Goal: Information Seeking & Learning: Learn about a topic

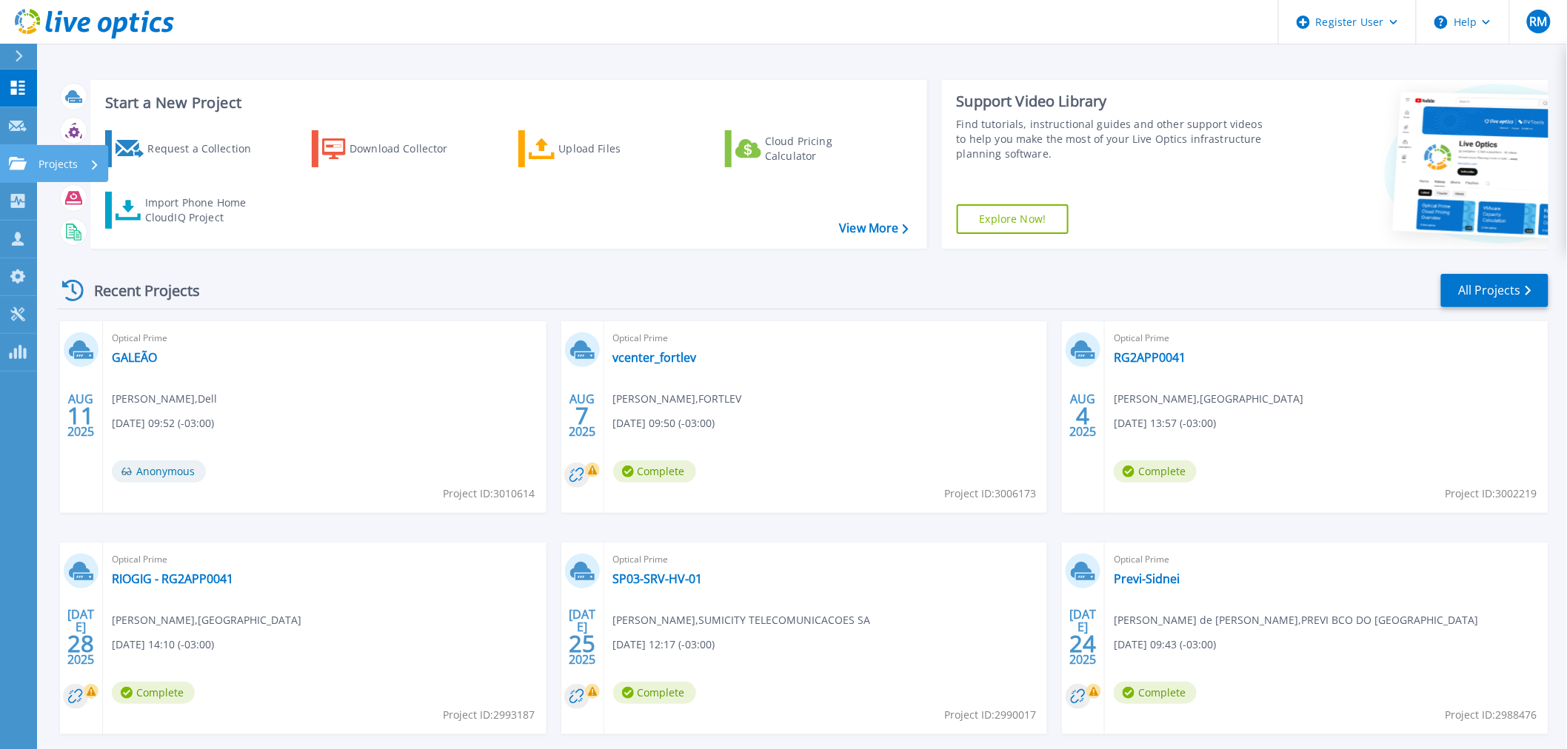
drag, startPoint x: 25, startPoint y: 160, endPoint x: 44, endPoint y: 164, distance: 19.6
click at [25, 160] on icon at bounding box center [18, 163] width 18 height 13
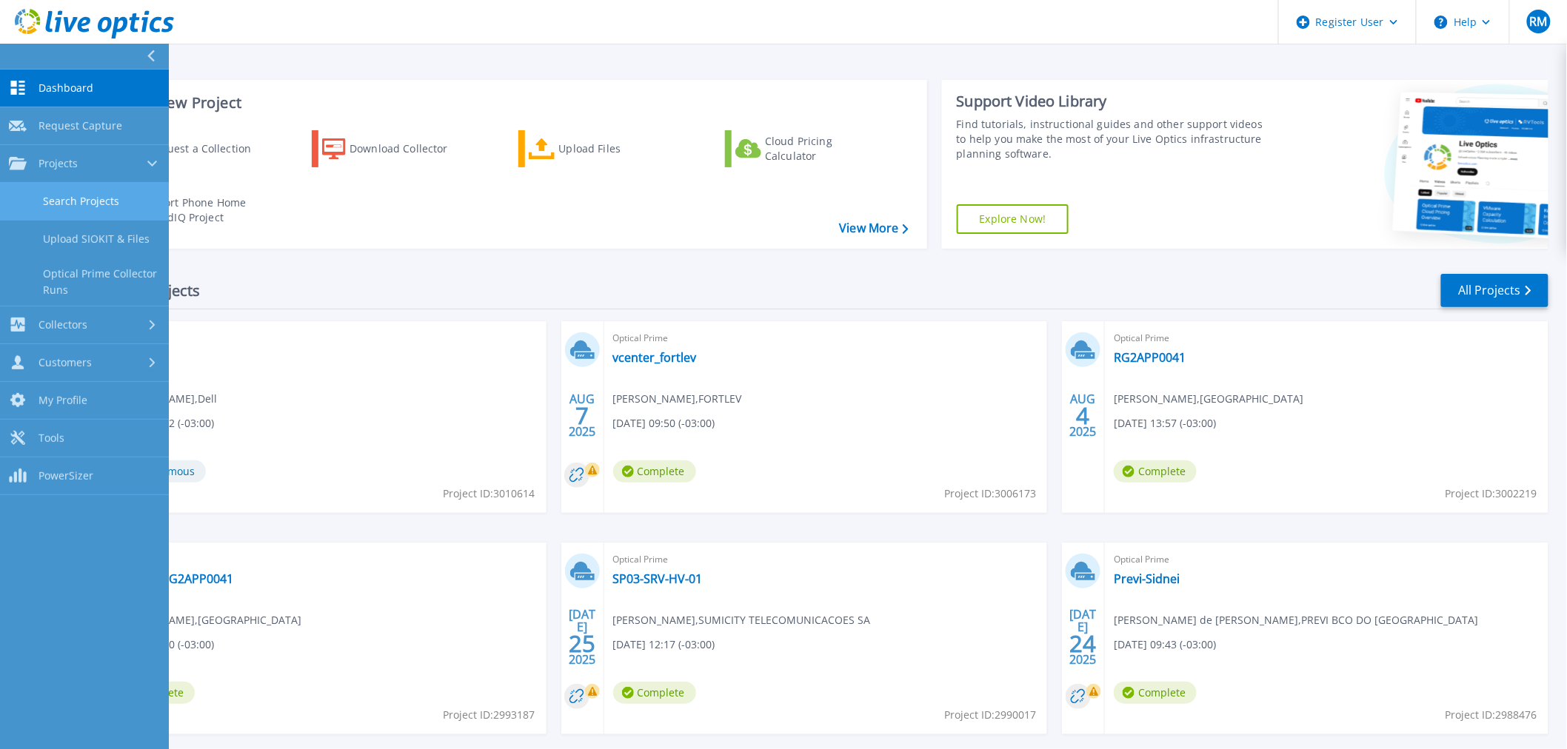
click at [86, 204] on link "Search Projects" at bounding box center [84, 202] width 169 height 38
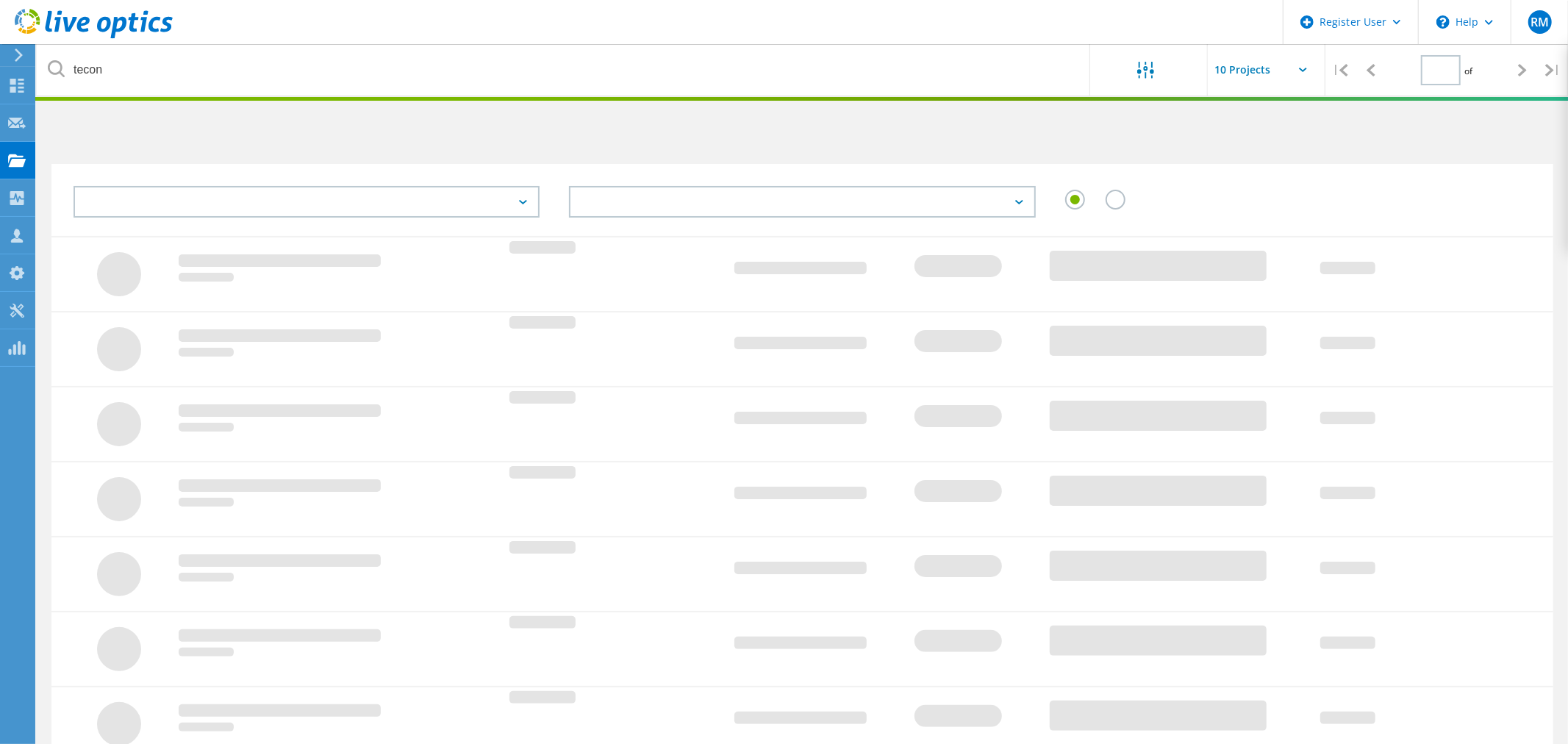
type input "1"
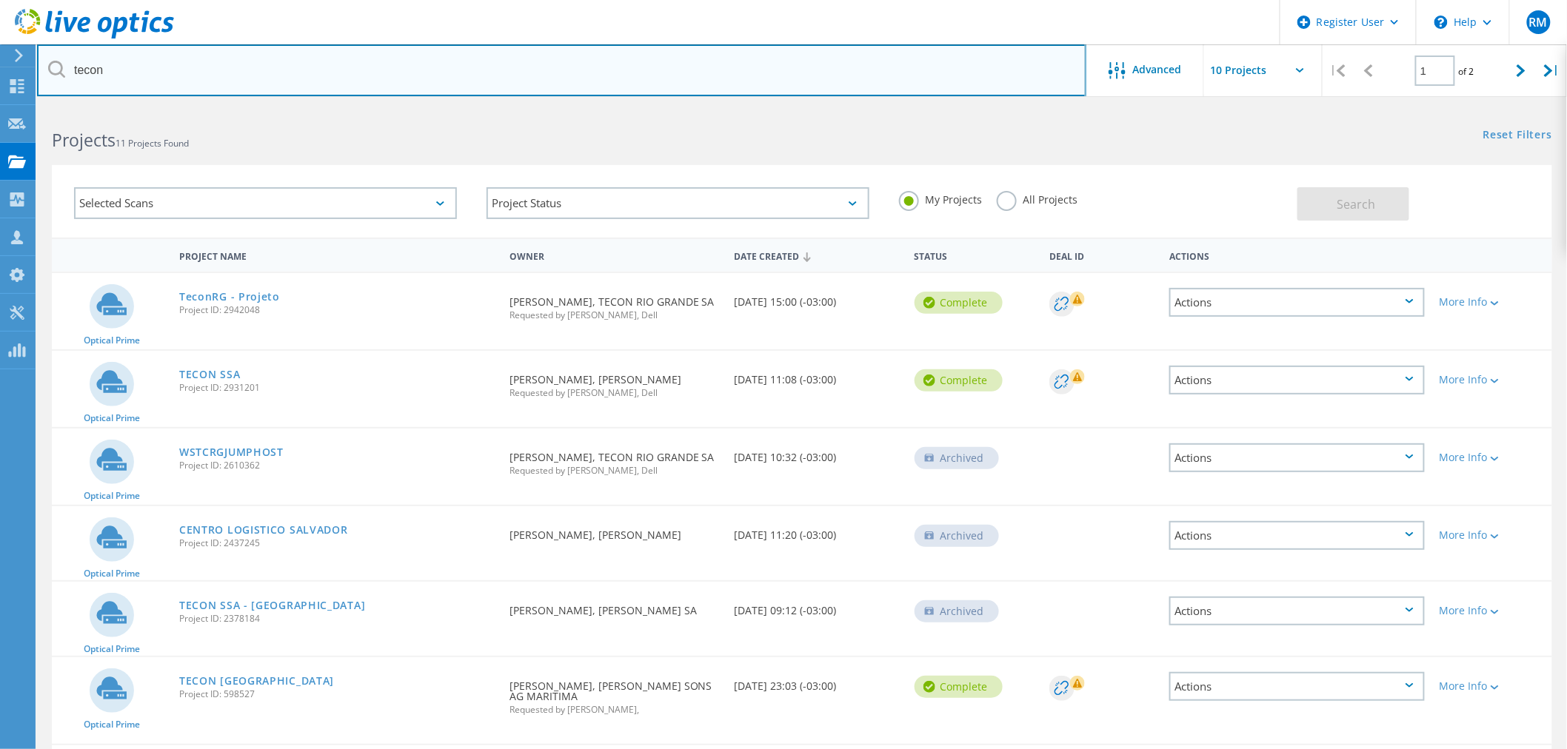
click at [299, 72] on input "tecon" at bounding box center [561, 70] width 1049 height 52
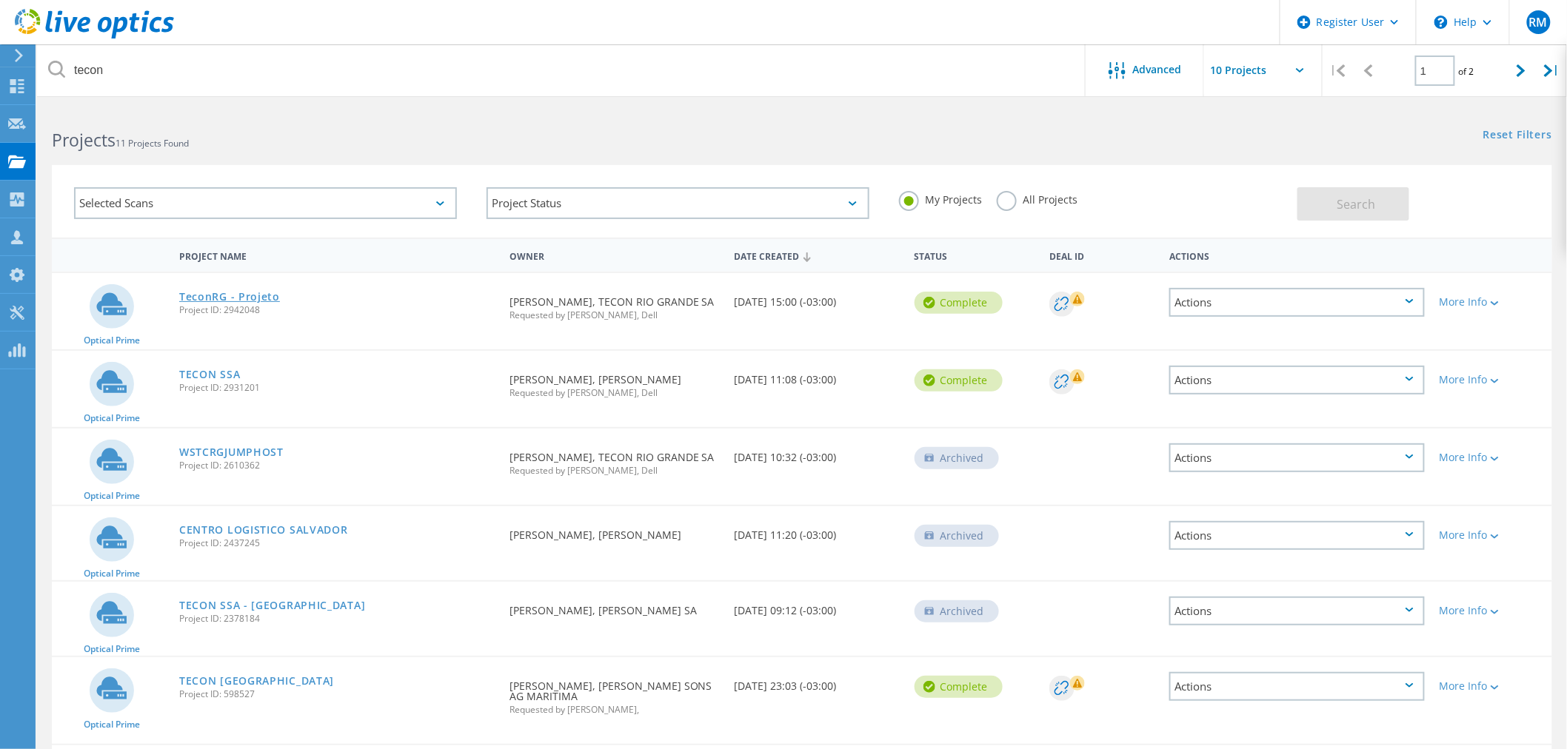
click at [255, 292] on link "TeconRG - Projeto" at bounding box center [229, 297] width 101 height 10
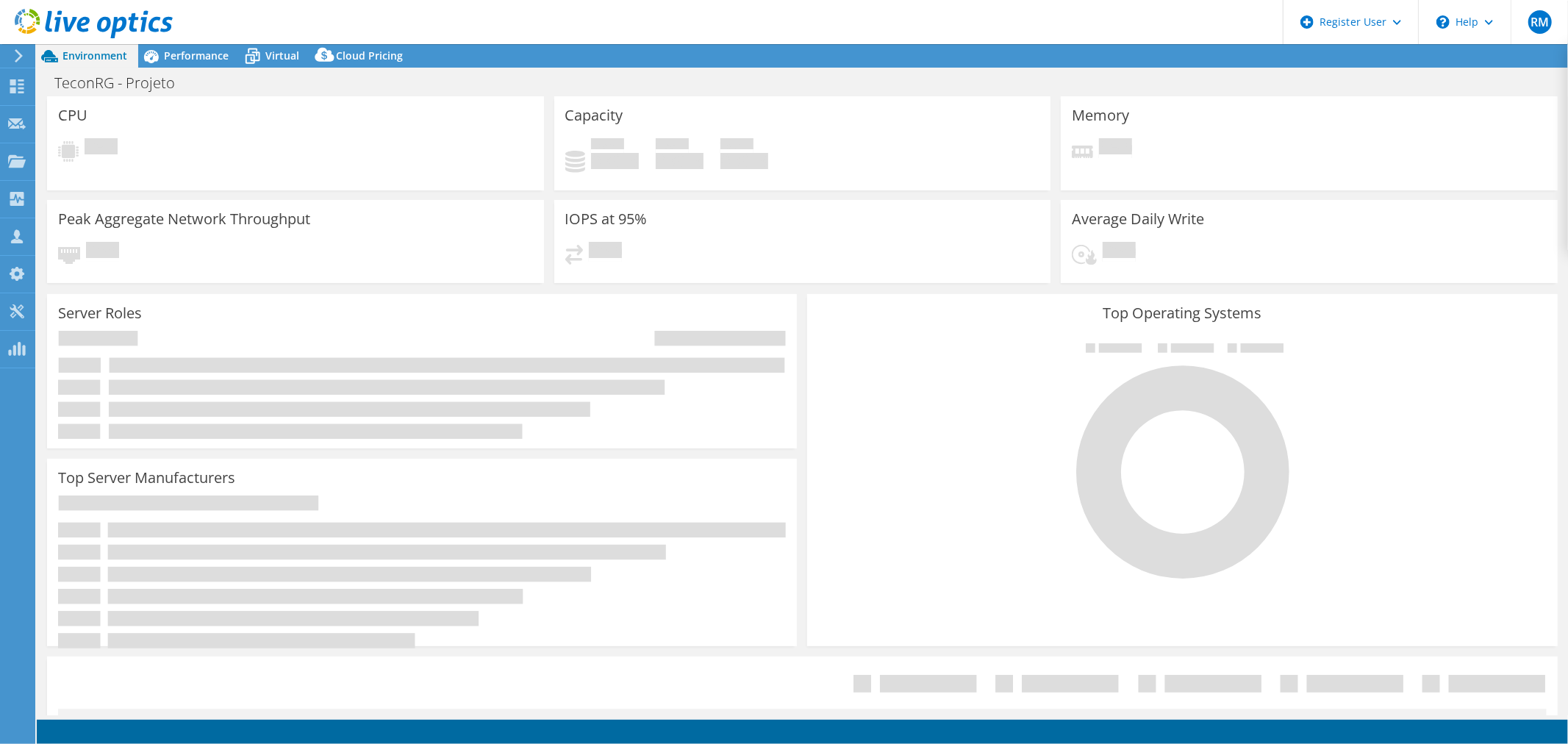
select select "USD"
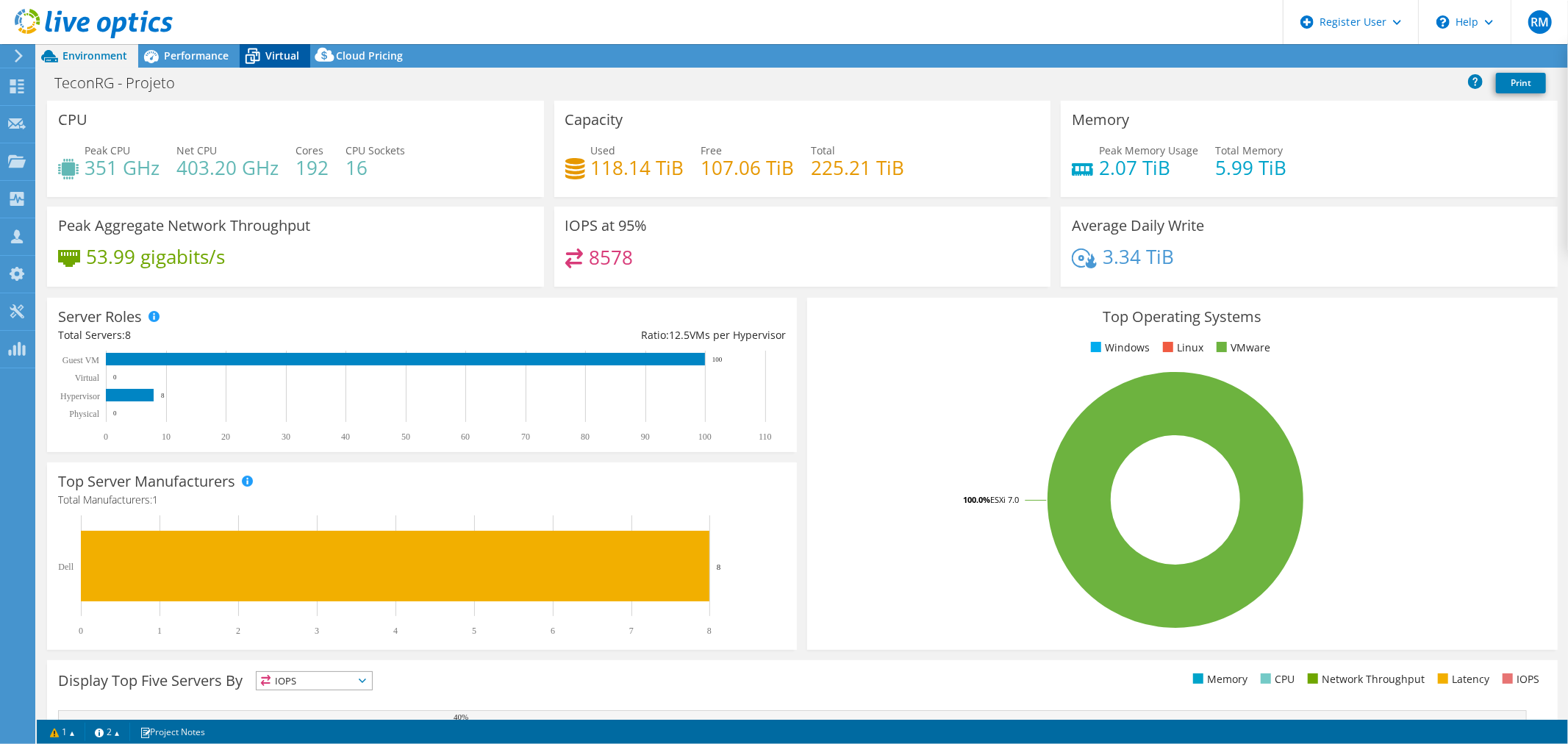
click at [288, 53] on span "Virtual" at bounding box center [282, 56] width 34 height 14
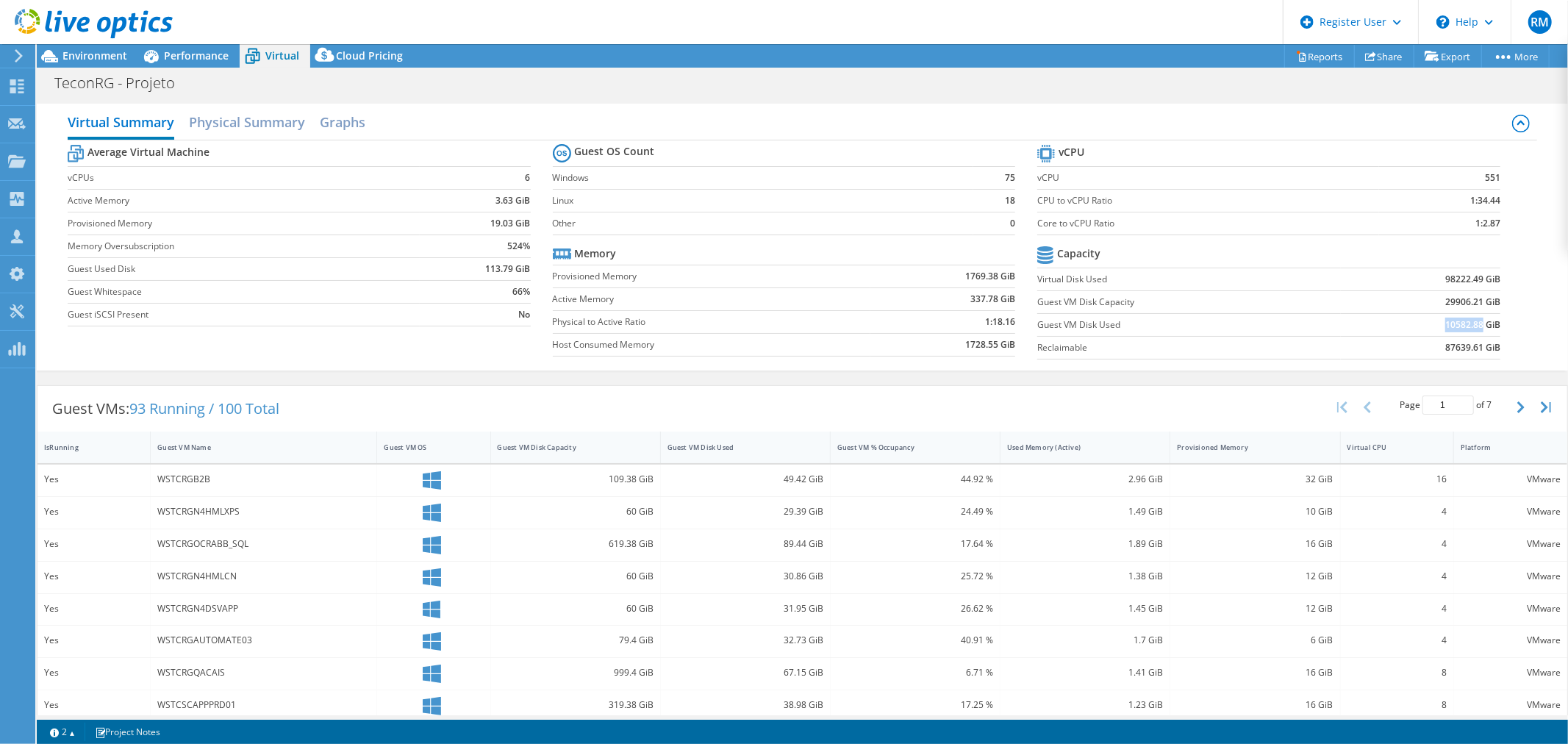
drag, startPoint x: 1436, startPoint y: 325, endPoint x: 1471, endPoint y: 327, distance: 35.1
click at [1471, 327] on b "10582.88 GiB" at bounding box center [1474, 325] width 56 height 15
click at [89, 59] on span "Environment" at bounding box center [94, 56] width 65 height 14
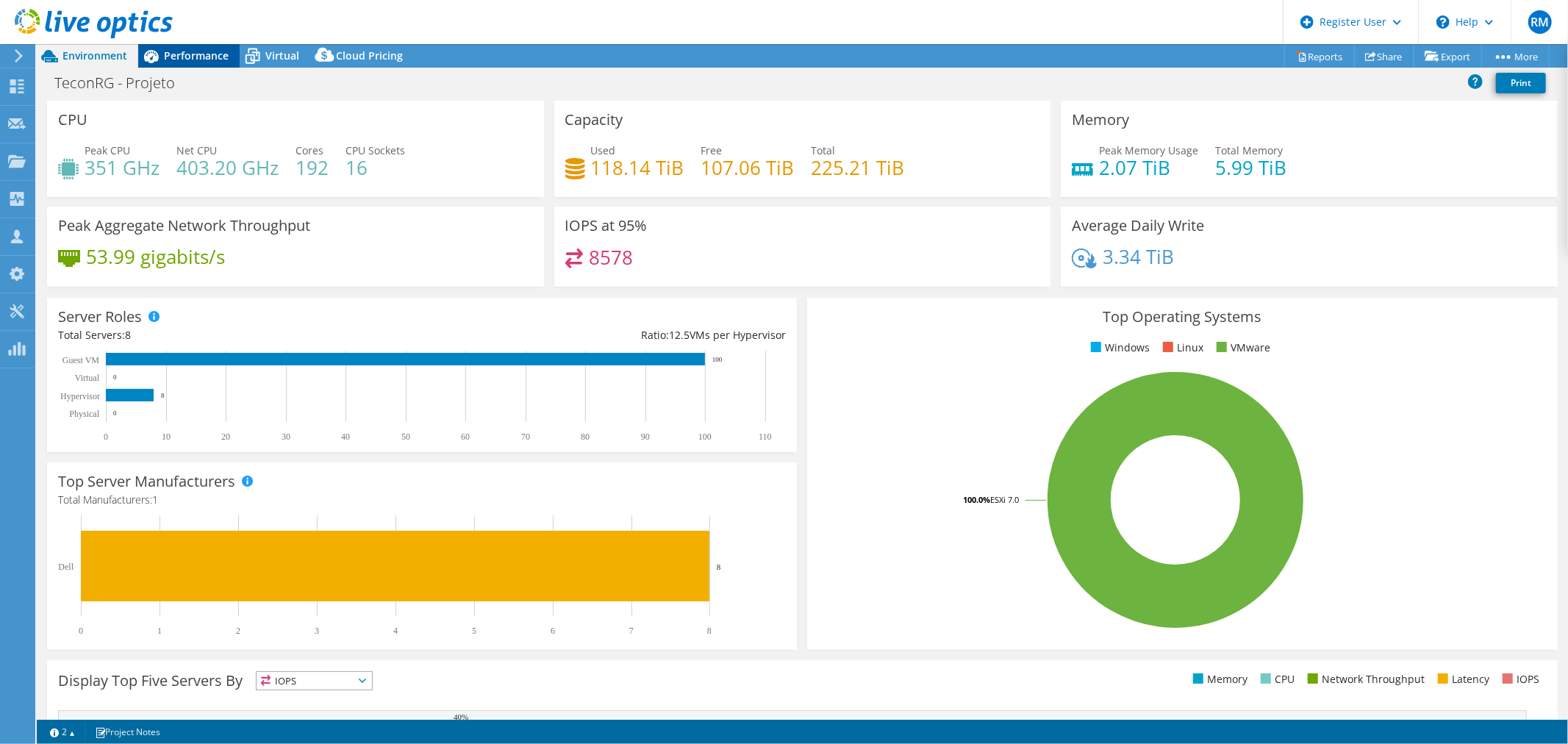
click at [174, 60] on span "Performance" at bounding box center [196, 56] width 65 height 14
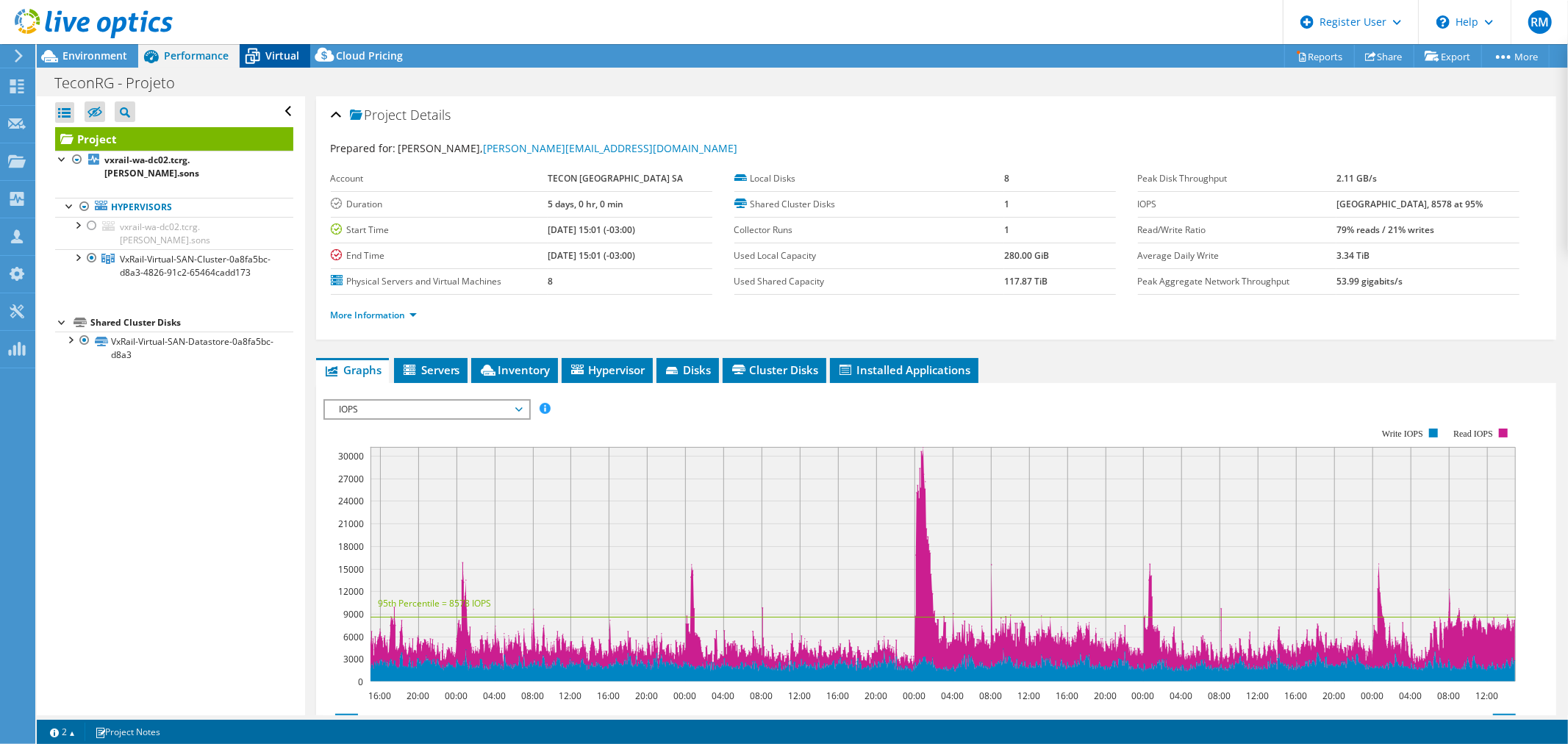
click at [253, 58] on icon at bounding box center [252, 58] width 15 height 12
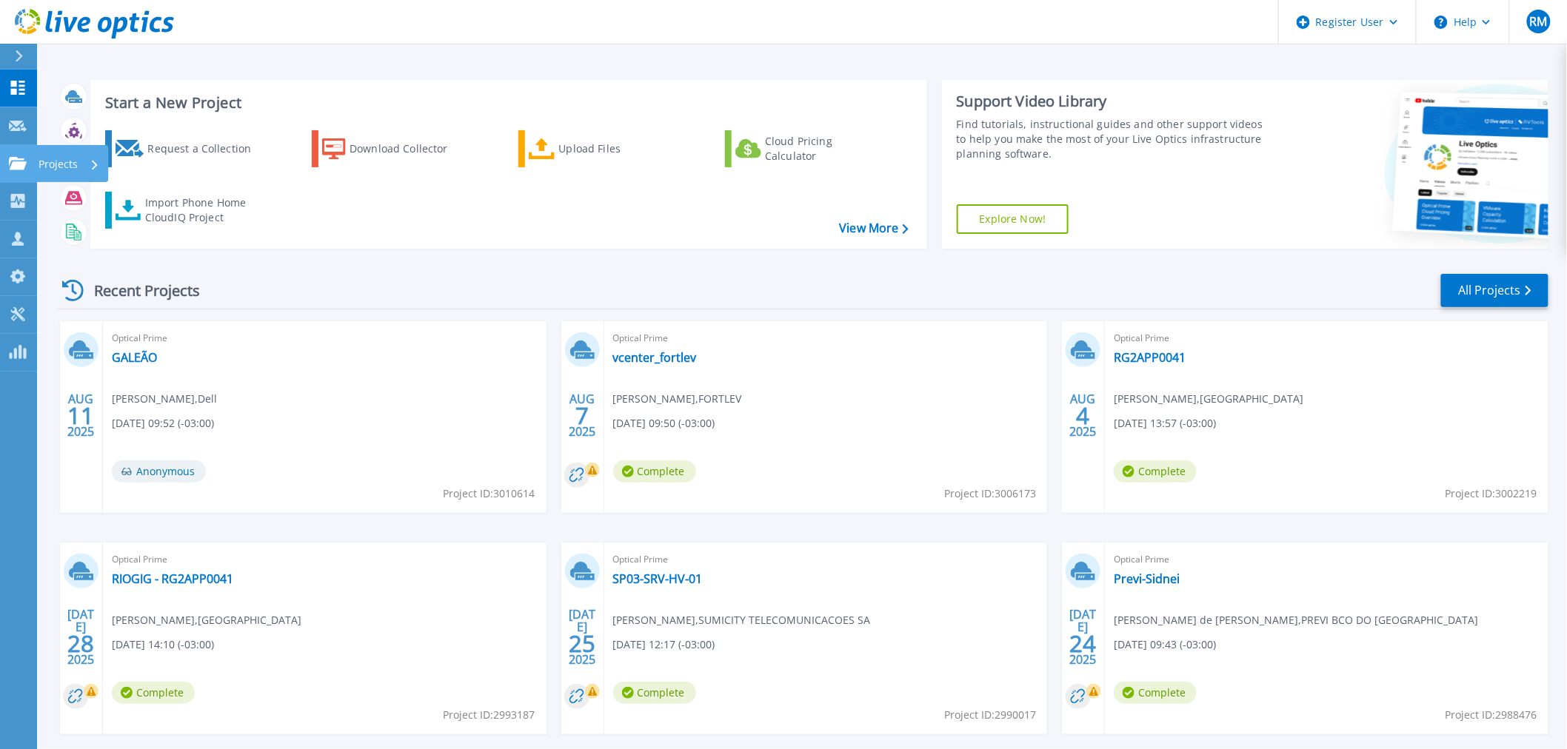
click at [36, 154] on div "Projects" at bounding box center [72, 163] width 72 height 37
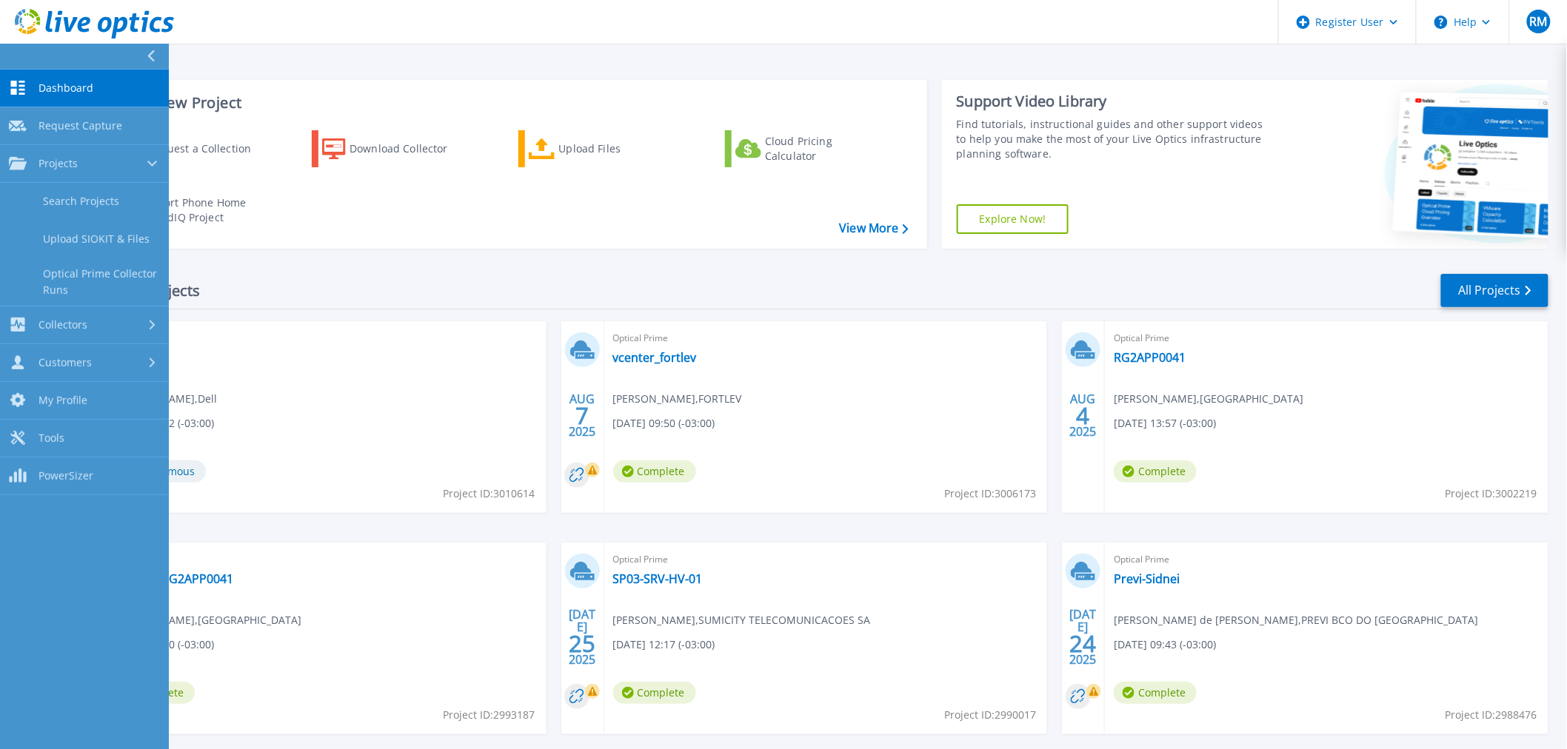
drag, startPoint x: 102, startPoint y: 210, endPoint x: 282, endPoint y: 204, distance: 180.0
click at [104, 210] on link "Search Projects" at bounding box center [84, 202] width 169 height 38
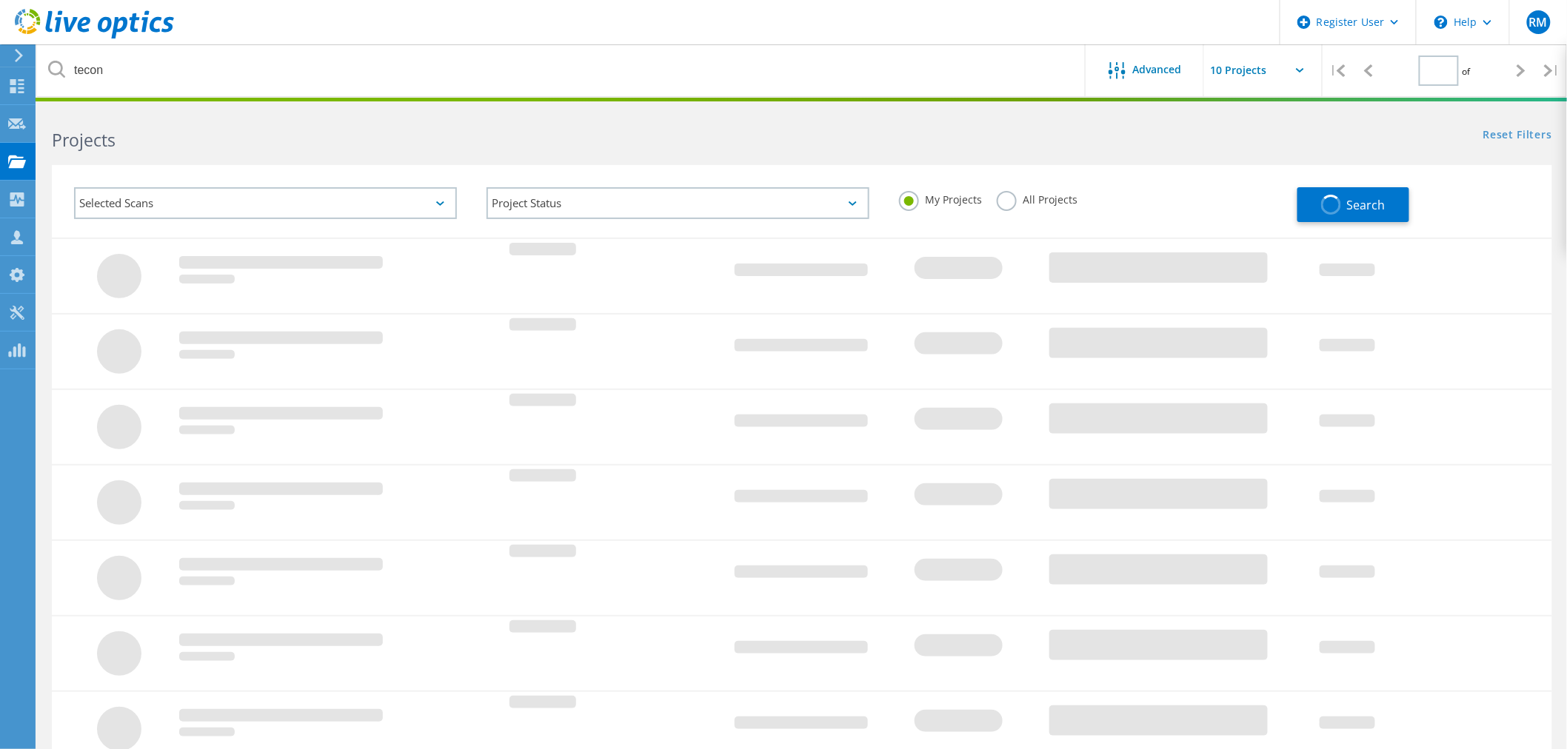
type input "1"
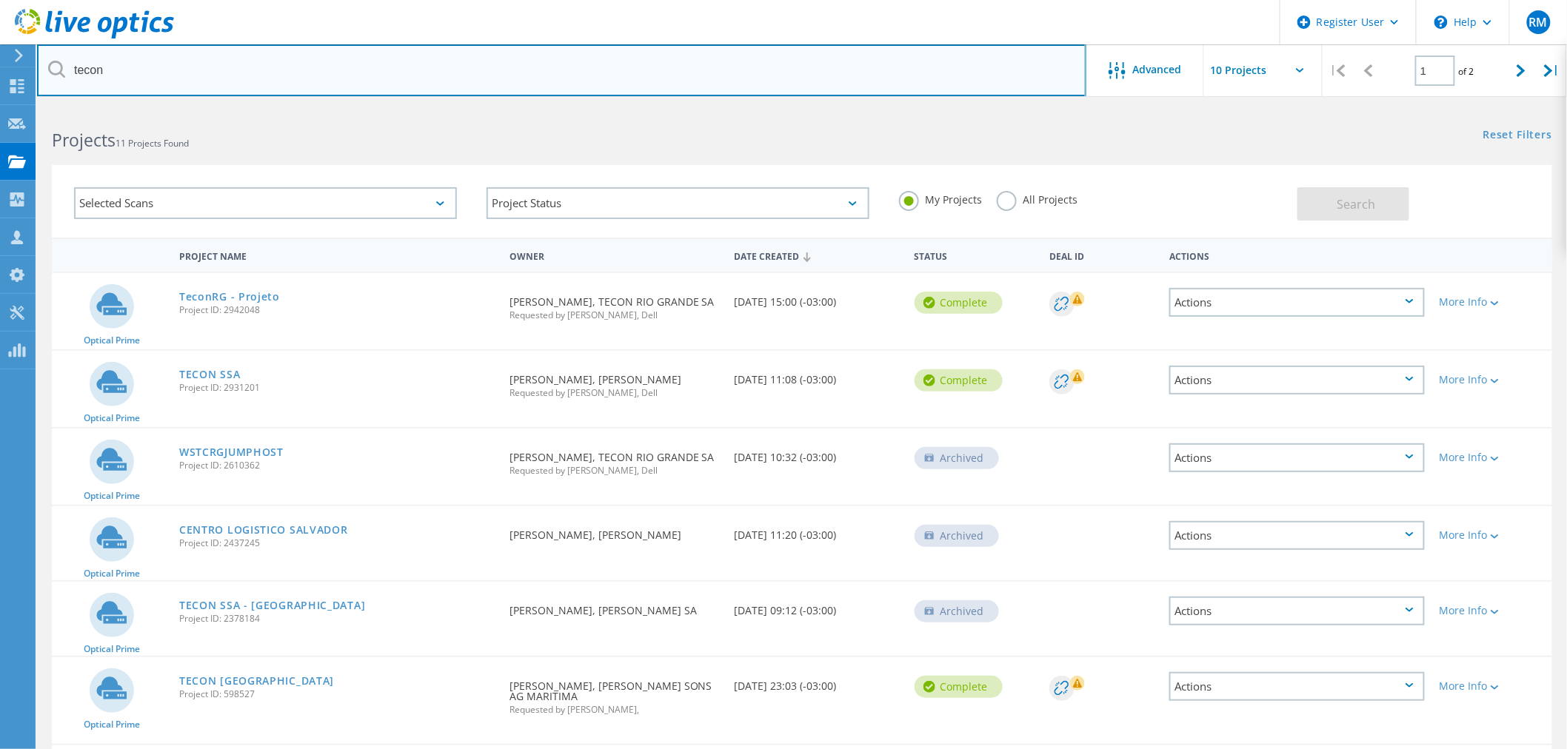
click at [167, 71] on input "tecon" at bounding box center [561, 70] width 1049 height 52
type input "profarma"
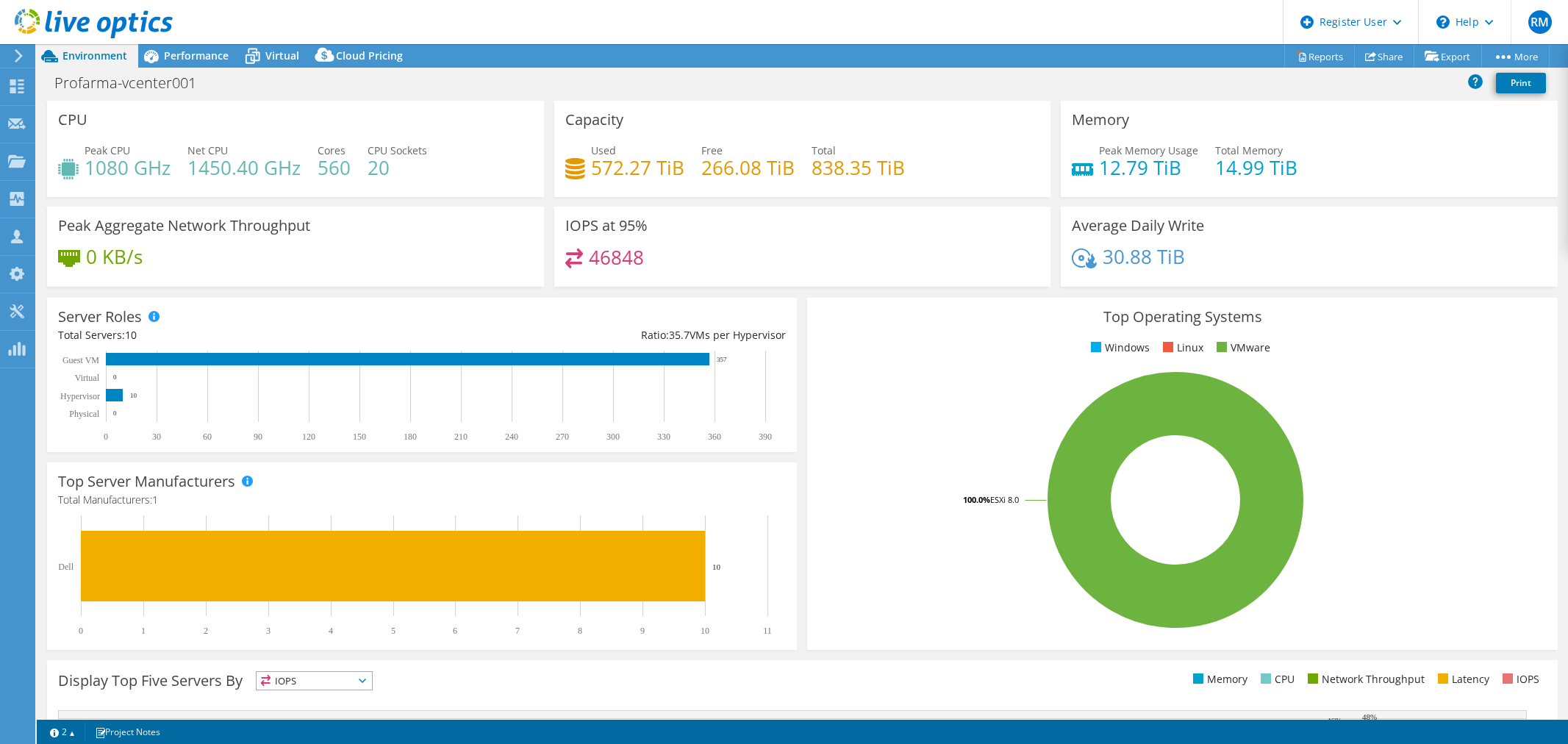
select select "SouthAmerica"
select select "BRL"
click at [203, 60] on span "Performance" at bounding box center [196, 56] width 65 height 14
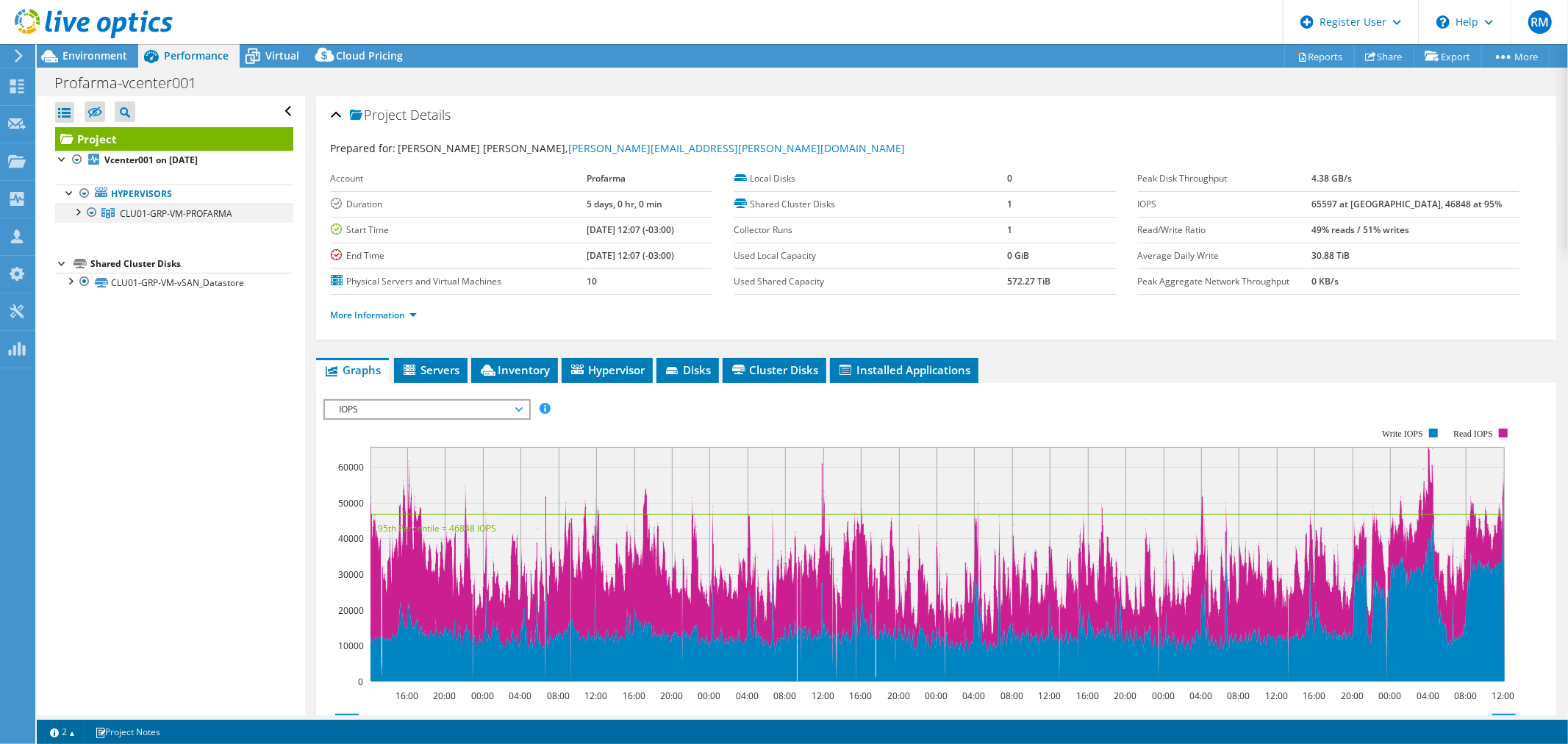
click at [77, 214] on div at bounding box center [76, 211] width 15 height 15
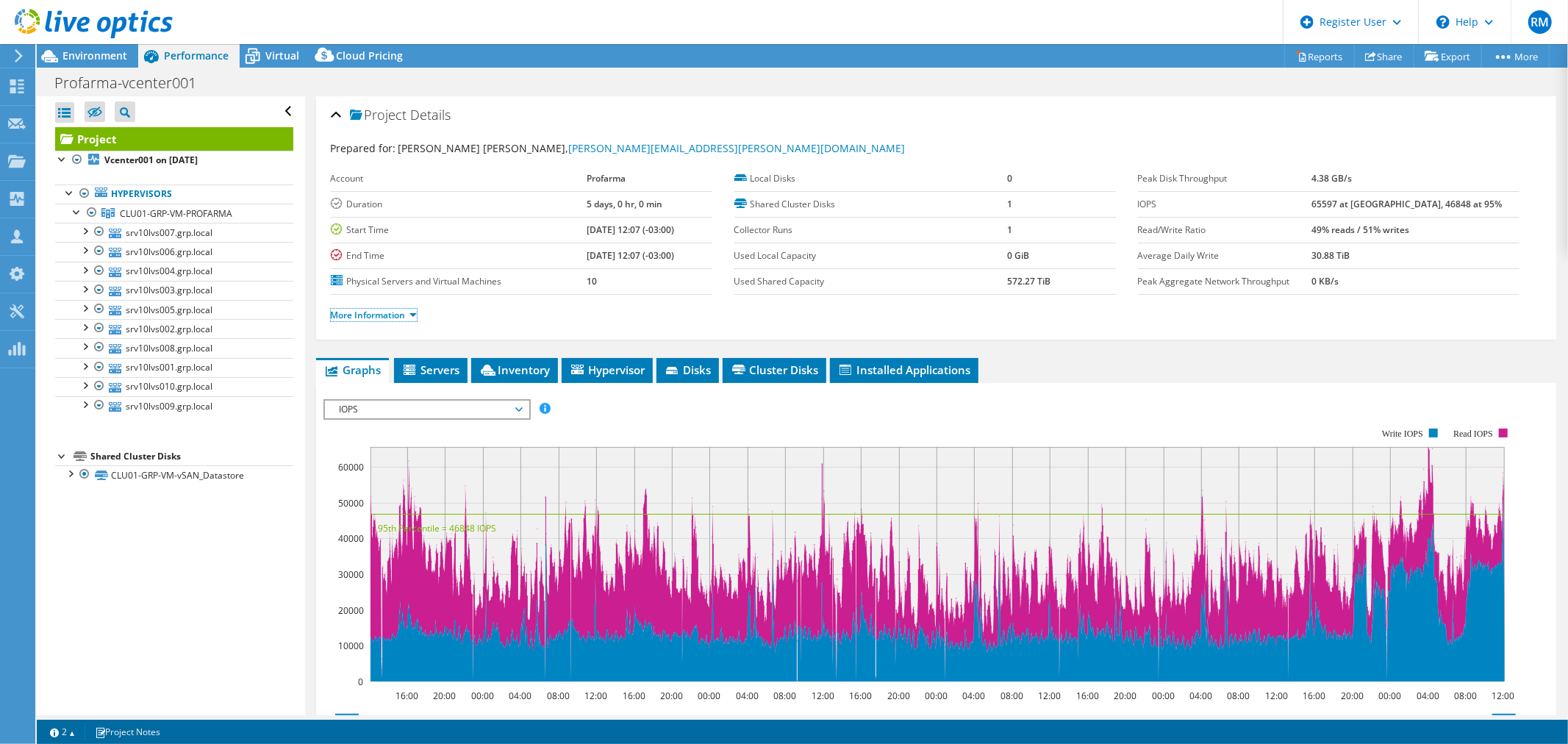
drag, startPoint x: 412, startPoint y: 312, endPoint x: 421, endPoint y: 313, distance: 9.1
click at [412, 312] on link "More Information" at bounding box center [373, 315] width 86 height 13
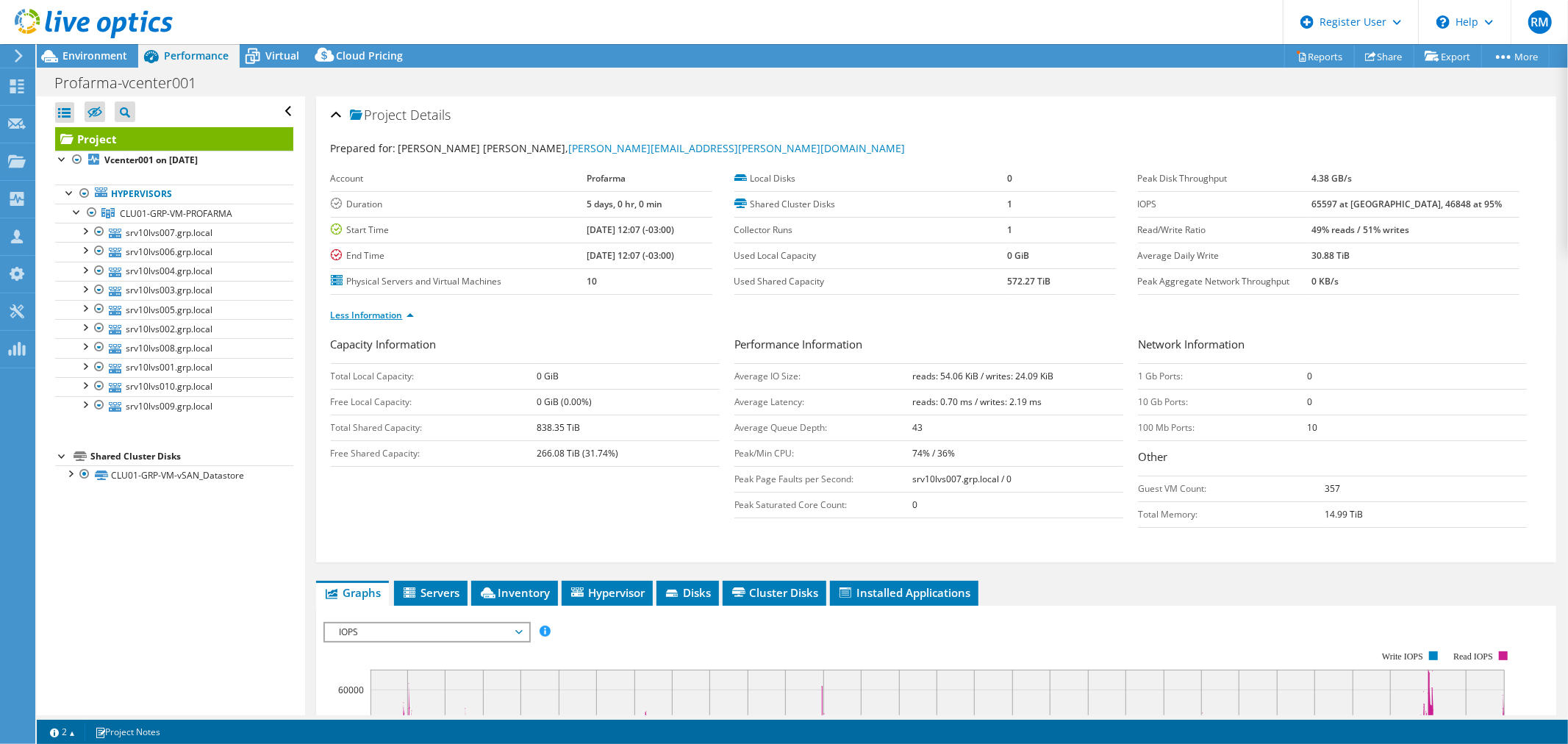
click at [406, 311] on link "Less Information" at bounding box center [372, 315] width 83 height 13
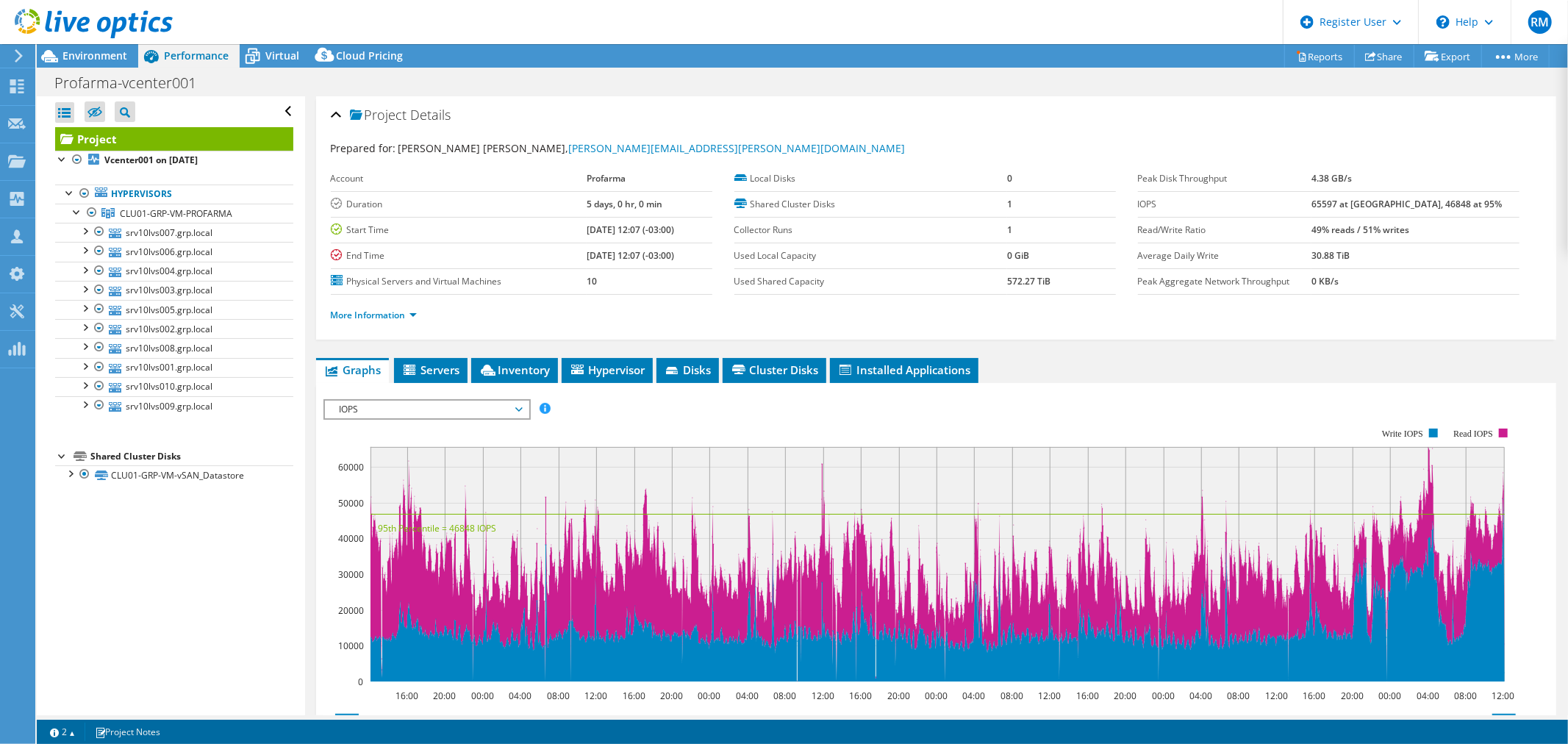
click at [405, 404] on span "IOPS" at bounding box center [427, 410] width 189 height 18
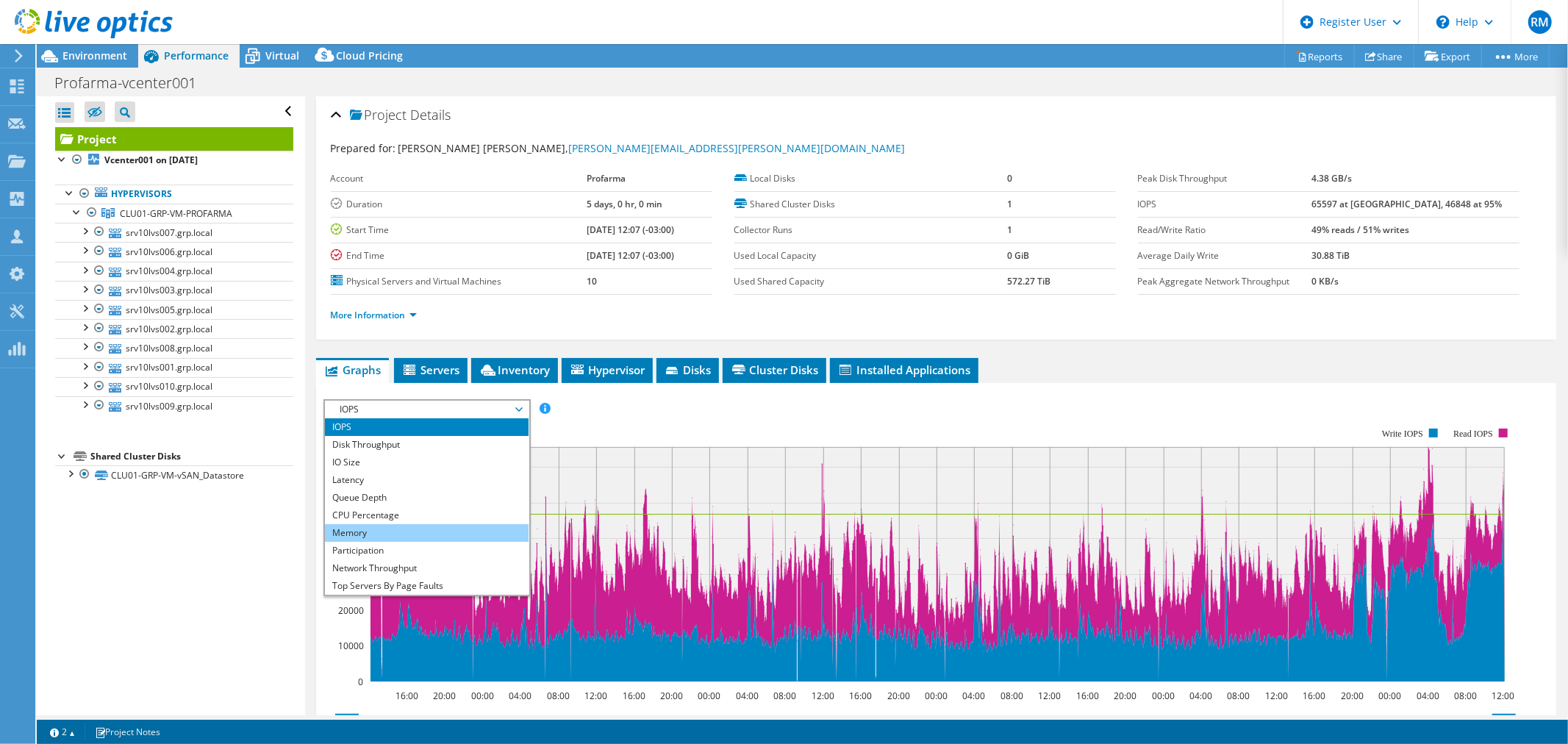
click at [385, 528] on li "Memory" at bounding box center [426, 533] width 204 height 18
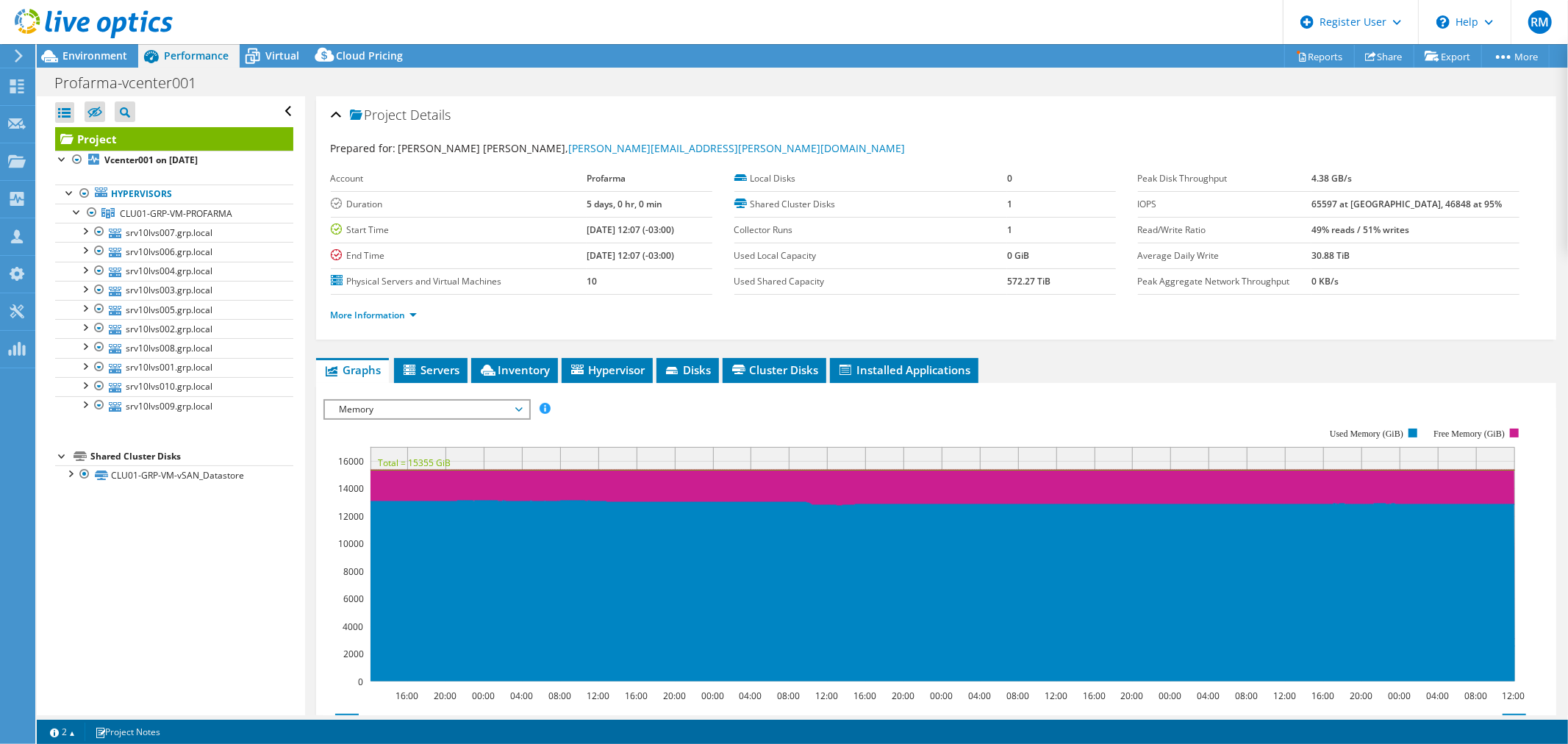
drag, startPoint x: 126, startPoint y: 57, endPoint x: 769, endPoint y: 77, distance: 643.3
click at [126, 57] on span "Environment" at bounding box center [94, 56] width 65 height 14
